Goal: Transaction & Acquisition: Book appointment/travel/reservation

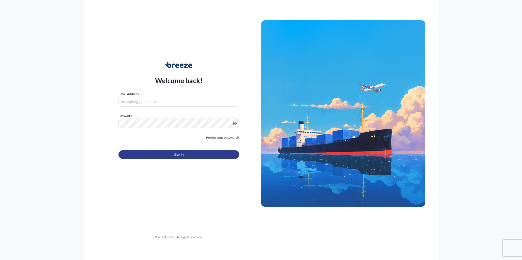
type input "[EMAIL_ADDRESS][DOMAIN_NAME]"
click at [173, 154] on button "Sign In" at bounding box center [178, 154] width 121 height 9
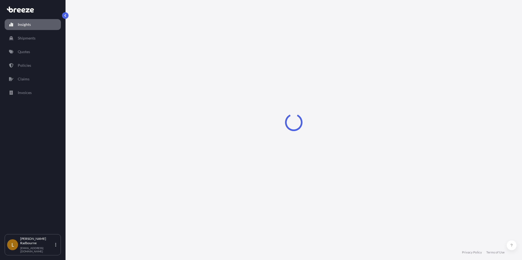
select select "2025"
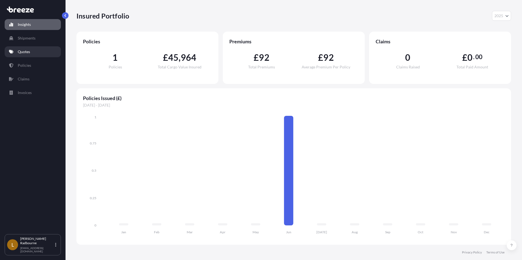
click at [36, 53] on link "Quotes" at bounding box center [33, 51] width 56 height 11
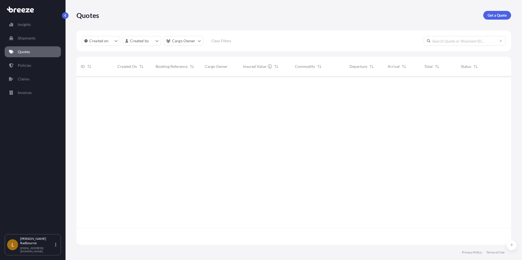
scroll to position [184, 430]
click at [498, 15] on p "Get a Quote" at bounding box center [496, 15] width 19 height 5
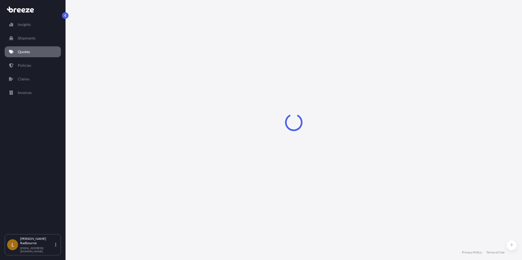
select select "Sea"
select select "1"
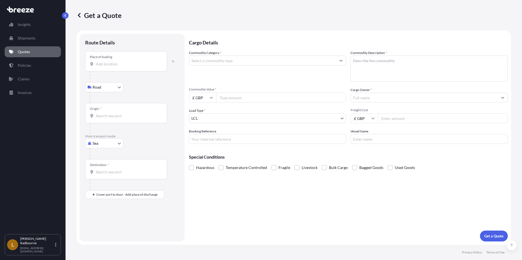
click at [106, 64] on input "Place of loading" at bounding box center [128, 63] width 64 height 5
click at [172, 59] on button "button" at bounding box center [173, 61] width 12 height 9
click at [172, 61] on icon "button" at bounding box center [172, 61] width 3 height 3
select select "Road"
click at [110, 66] on input "Place of loading" at bounding box center [128, 63] width 64 height 5
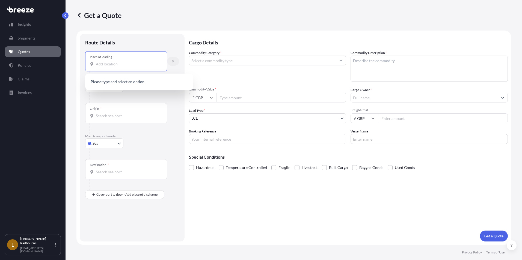
click at [171, 61] on icon "button" at bounding box center [172, 61] width 3 height 3
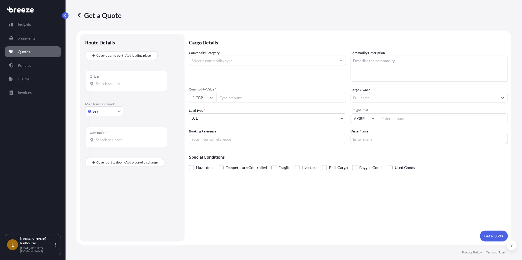
click at [99, 84] on input "Origin *" at bounding box center [128, 83] width 64 height 5
click at [134, 104] on span "CNYTN - Yantian Pt, [GEOGRAPHIC_DATA]" at bounding box center [140, 101] width 73 height 5
type input "CNYTN - Yantian Pt, [GEOGRAPHIC_DATA]"
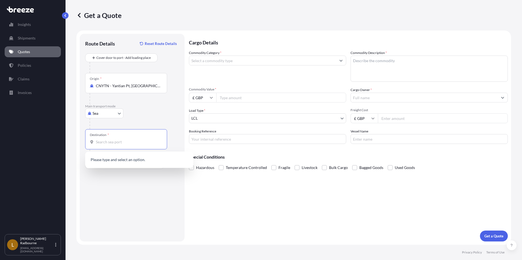
click at [105, 143] on input "Destination *" at bounding box center [128, 141] width 64 height 5
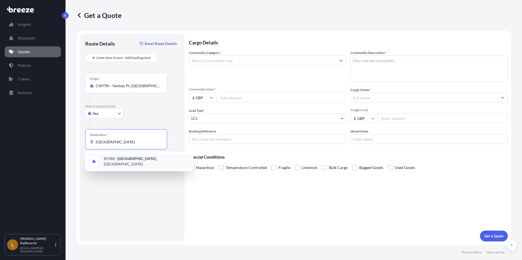
click at [106, 161] on span "IEORK - [GEOGRAPHIC_DATA] , [GEOGRAPHIC_DATA]" at bounding box center [146, 161] width 85 height 11
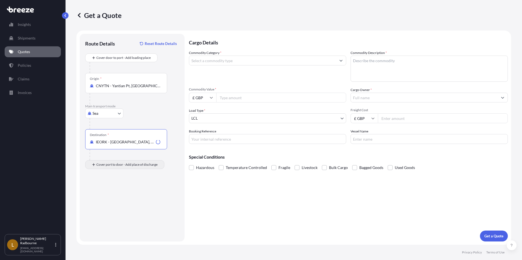
type input "IEORK - [GEOGRAPHIC_DATA], [GEOGRAPHIC_DATA]"
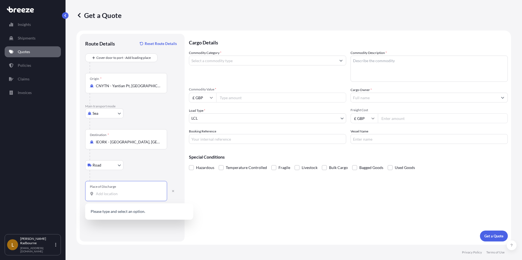
click at [104, 194] on input "Place of Discharge" at bounding box center [128, 193] width 64 height 5
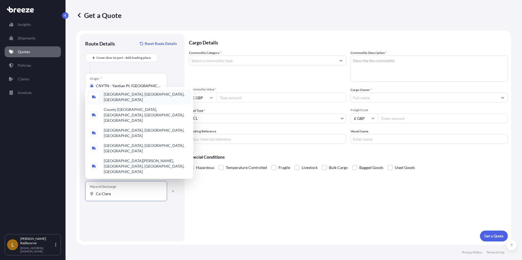
click at [128, 103] on span "[GEOGRAPHIC_DATA], [GEOGRAPHIC_DATA], [GEOGRAPHIC_DATA]" at bounding box center [146, 97] width 85 height 11
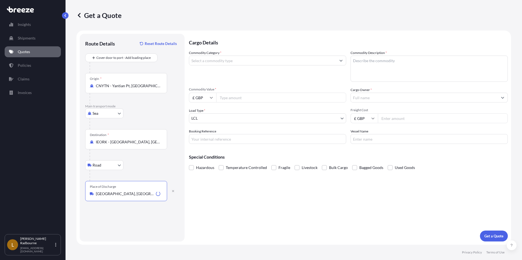
type input "[GEOGRAPHIC_DATA], [GEOGRAPHIC_DATA], [GEOGRAPHIC_DATA]"
click at [235, 194] on div "Cargo Details Commodity Category * Commodity Description * Commodity Value * £ …" at bounding box center [348, 138] width 319 height 208
click at [225, 61] on input "Commodity Category *" at bounding box center [262, 61] width 147 height 10
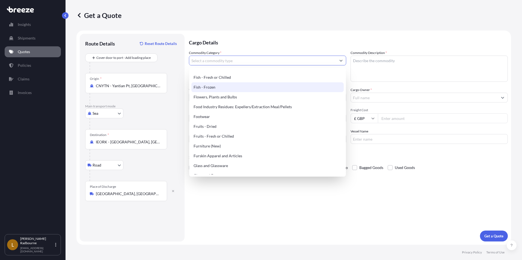
scroll to position [382, 0]
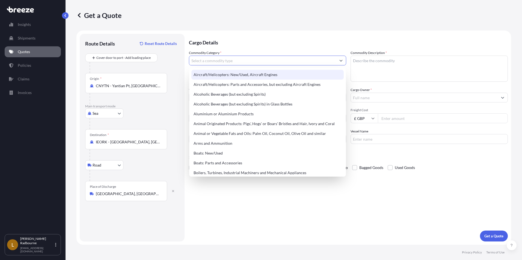
click at [209, 59] on input "Commodity Category *" at bounding box center [262, 61] width 147 height 10
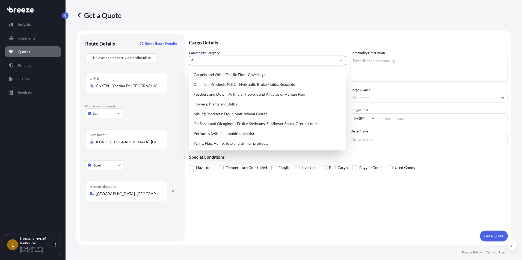
type input "f"
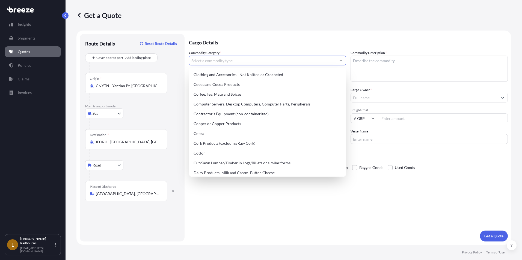
scroll to position [0, 0]
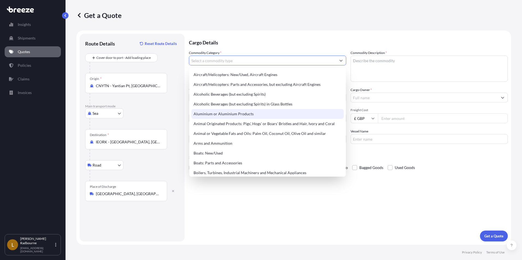
click at [223, 114] on div "Aluminium or Aluminium Products" at bounding box center [267, 114] width 152 height 10
type input "Aluminium or Aluminium Products"
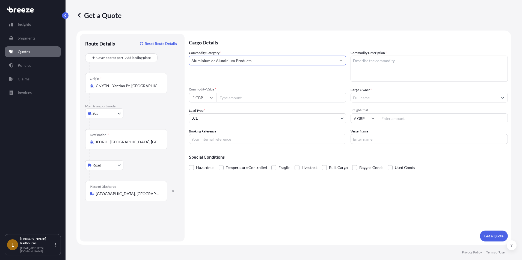
click at [362, 62] on textarea "Commodity Description *" at bounding box center [428, 69] width 157 height 26
type textarea "Flue Liner"
click at [210, 98] on icon at bounding box center [211, 97] width 3 height 3
click at [203, 134] on div "$ USD" at bounding box center [202, 135] width 23 height 10
type input "$ USD"
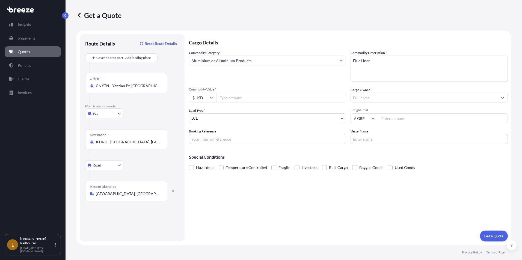
click at [313, 94] on input "Commodity Value *" at bounding box center [281, 98] width 130 height 10
click at [273, 96] on input "Commodity Value *" at bounding box center [281, 98] width 130 height 10
type input "44207.58"
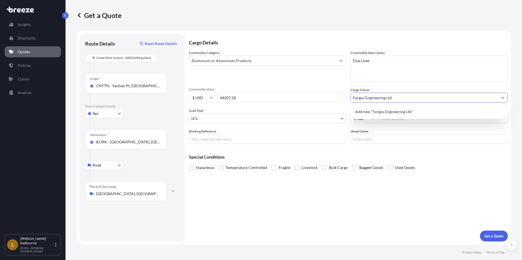
type input "Fergus Engineering Ltd"
click at [260, 118] on body "0 options available. 1 option available. 0 options available. 1 option availabl…" at bounding box center [261, 130] width 522 height 260
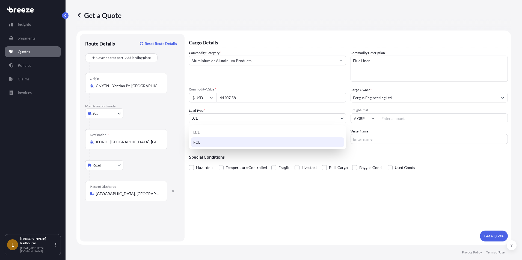
click at [205, 140] on div "FCL" at bounding box center [267, 142] width 153 height 10
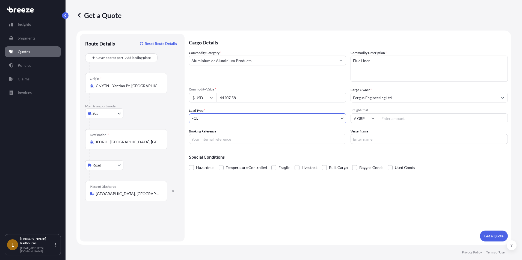
click at [394, 118] on input "Freight Cost" at bounding box center [443, 118] width 130 height 10
click at [366, 119] on input "£ GBP" at bounding box center [363, 118] width 27 height 10
click at [403, 119] on input "Freight Cost" at bounding box center [443, 118] width 130 height 10
click at [365, 120] on input "£ GBP" at bounding box center [363, 118] width 27 height 10
click at [366, 153] on div "$ USD" at bounding box center [363, 156] width 23 height 10
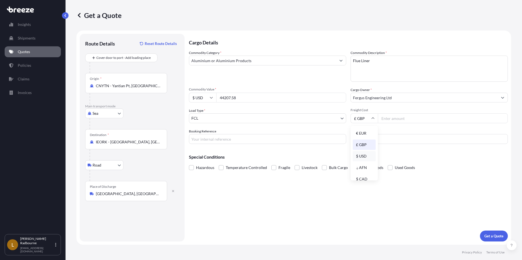
type input "$ USD"
click at [423, 121] on input "Freight Cost" at bounding box center [443, 118] width 130 height 10
type input "2895"
type input "YJ Wingoal"
type input "TBC"
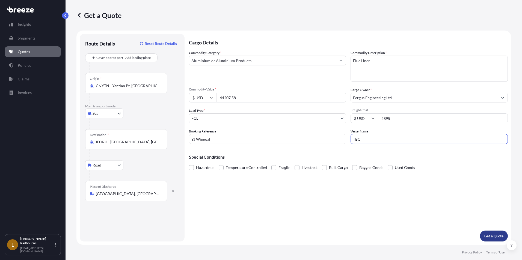
click at [495, 232] on button "Get a Quote" at bounding box center [494, 236] width 28 height 11
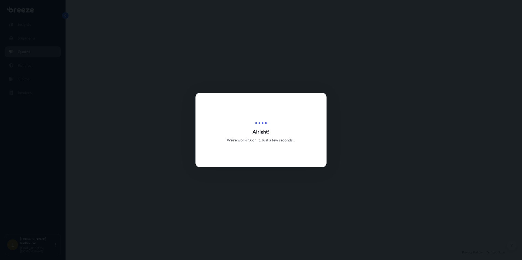
select select "Sea"
select select "Road"
select select "2"
